Goal: Feedback & Contribution: Leave review/rating

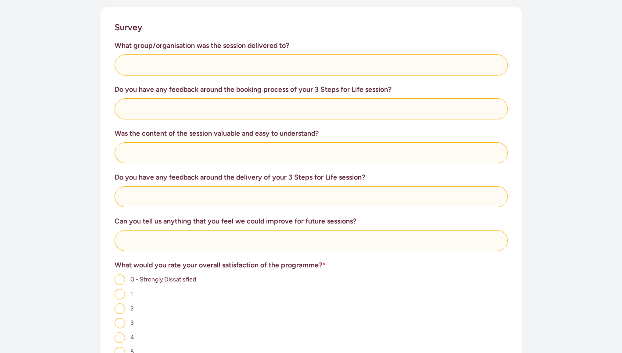
scroll to position [468, 0]
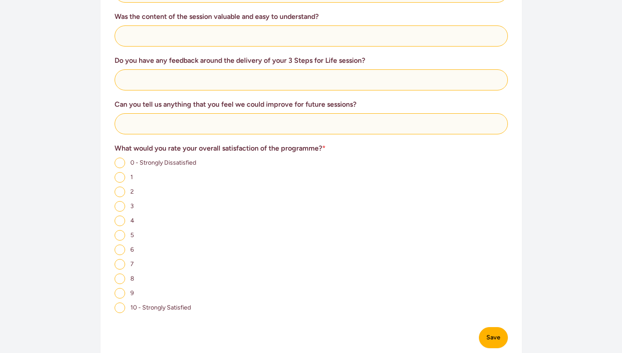
type input "Oranga Tamariki staff"
type input "N"
type input "I"
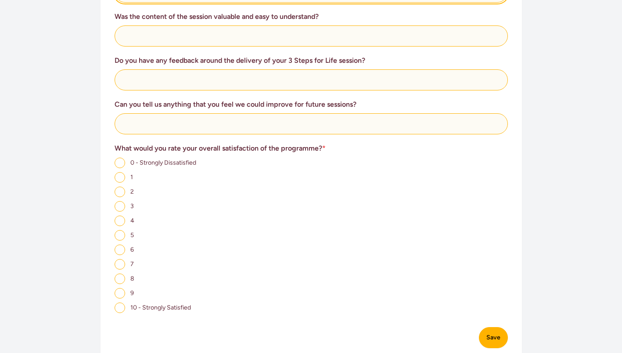
scroll to position [585, 0]
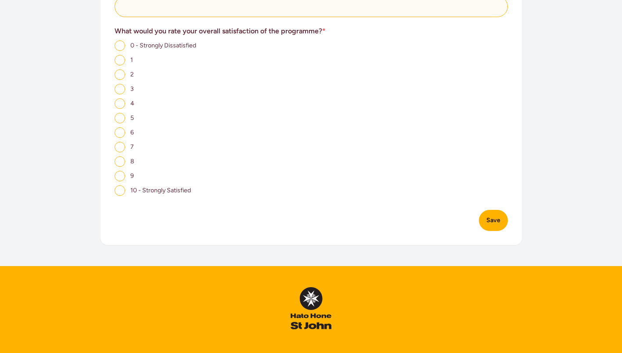
type input "The facilitator was very helpful and made it easy"
type input "Yes"
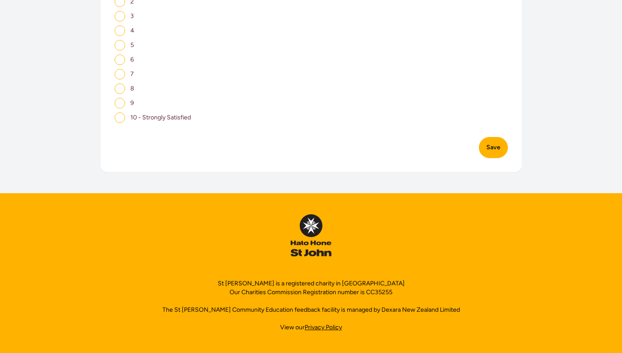
scroll to position [936, 0]
type input "No"
click at [115, 108] on input "9" at bounding box center [120, 103] width 11 height 11
radio input "true"
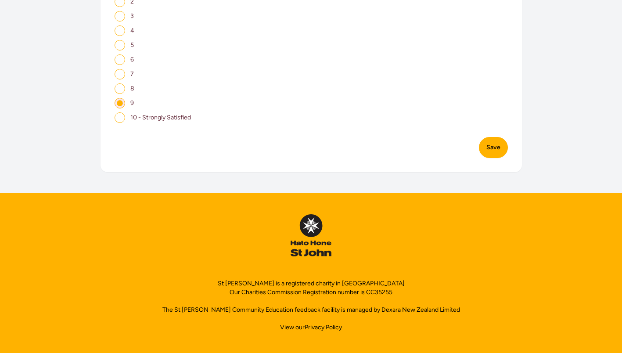
drag, startPoint x: 192, startPoint y: 257, endPoint x: 334, endPoint y: 255, distance: 142.2
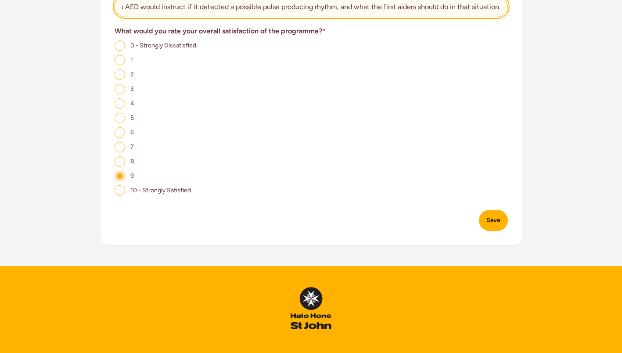
scroll to position [702, 0]
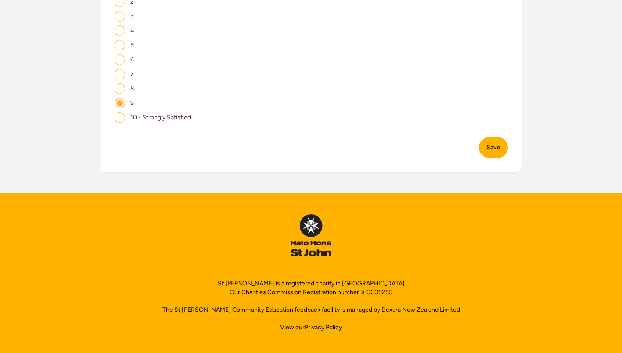
type input "Just a minor thing, the instructor didn't seem clear on what the AED would inst…"
click at [508, 137] on button "Save" at bounding box center [493, 147] width 29 height 21
